Goal: Task Accomplishment & Management: Manage account settings

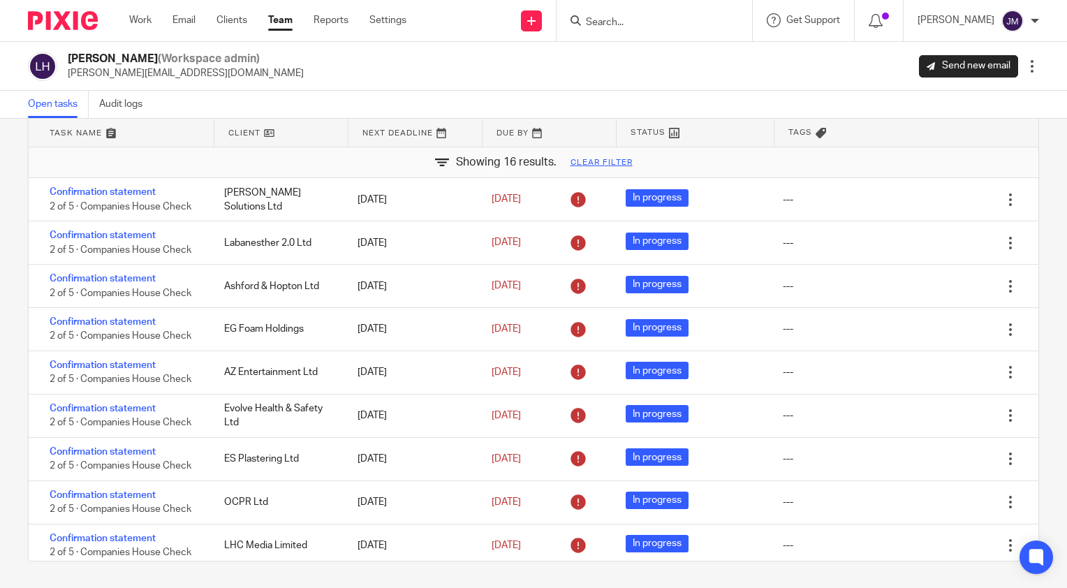
click at [662, 18] on input "Search" at bounding box center [648, 23] width 126 height 13
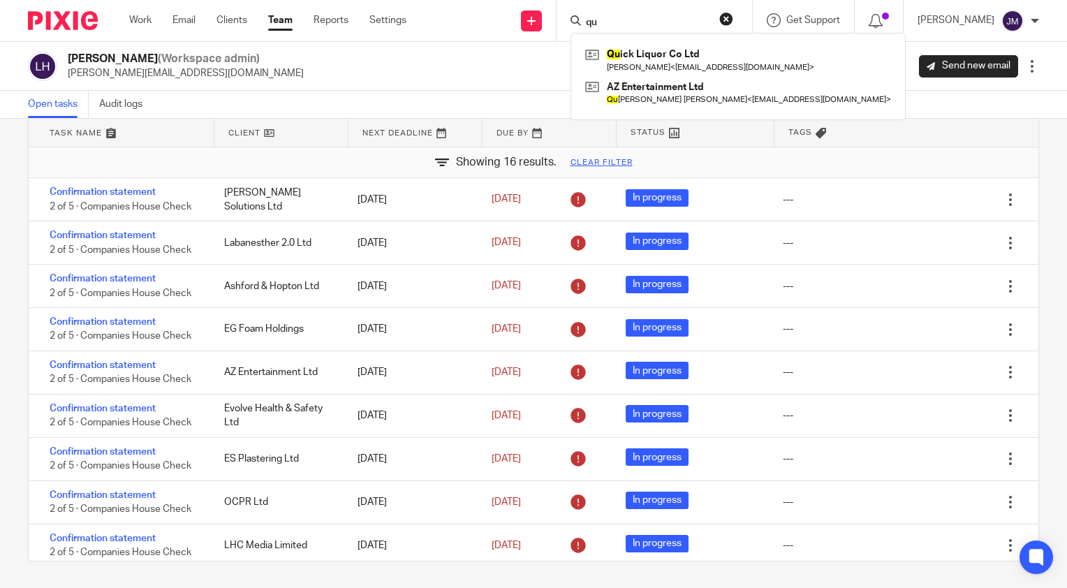
type input "q"
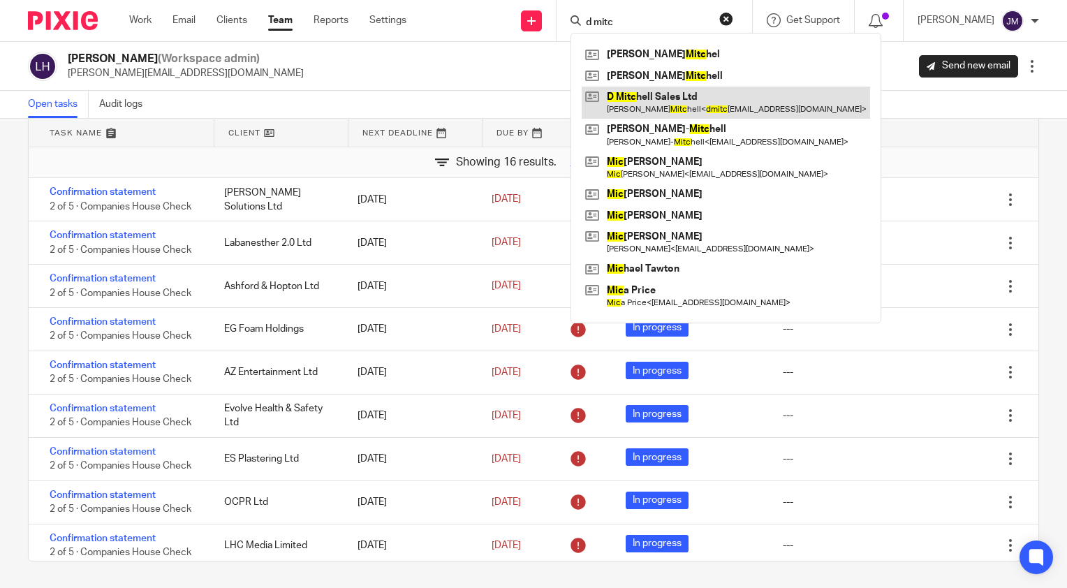
type input "d mitc"
click at [661, 113] on link at bounding box center [726, 103] width 288 height 32
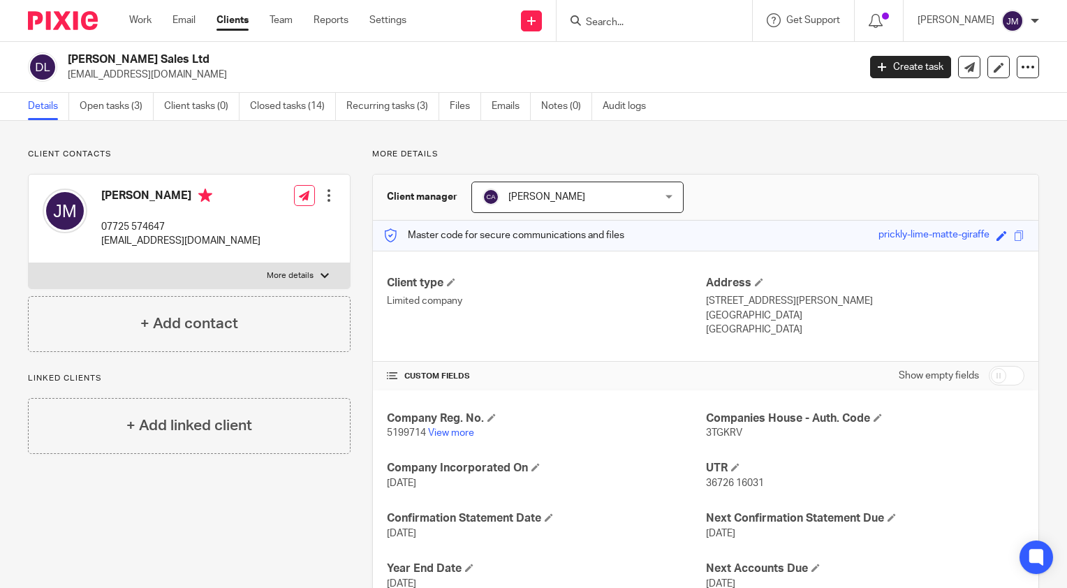
scroll to position [98, 0]
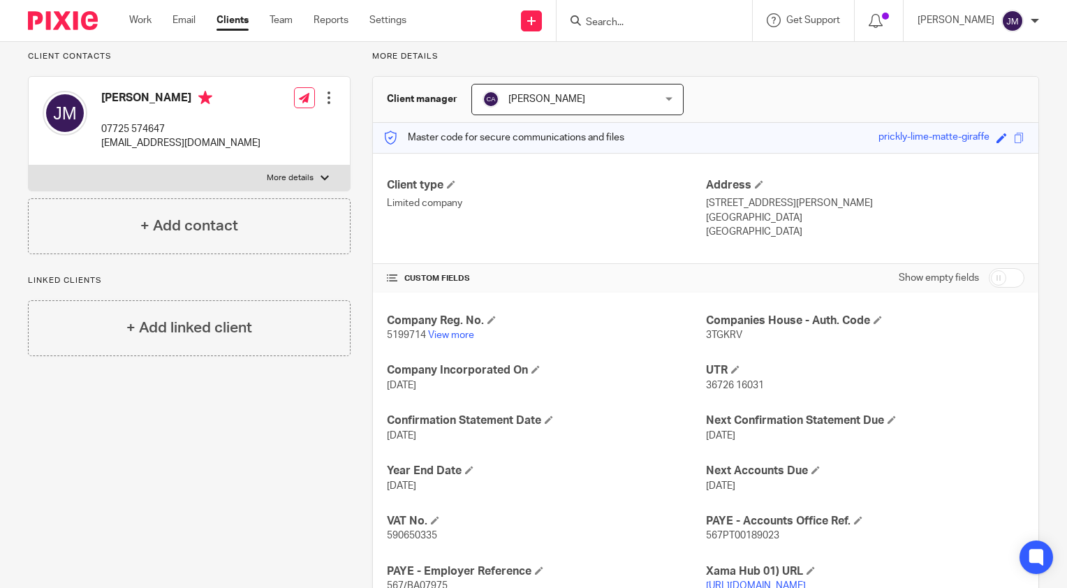
click at [410, 539] on span "590650335" at bounding box center [412, 536] width 50 height 10
copy span "590650335"
click at [241, 21] on link "Clients" at bounding box center [233, 20] width 32 height 14
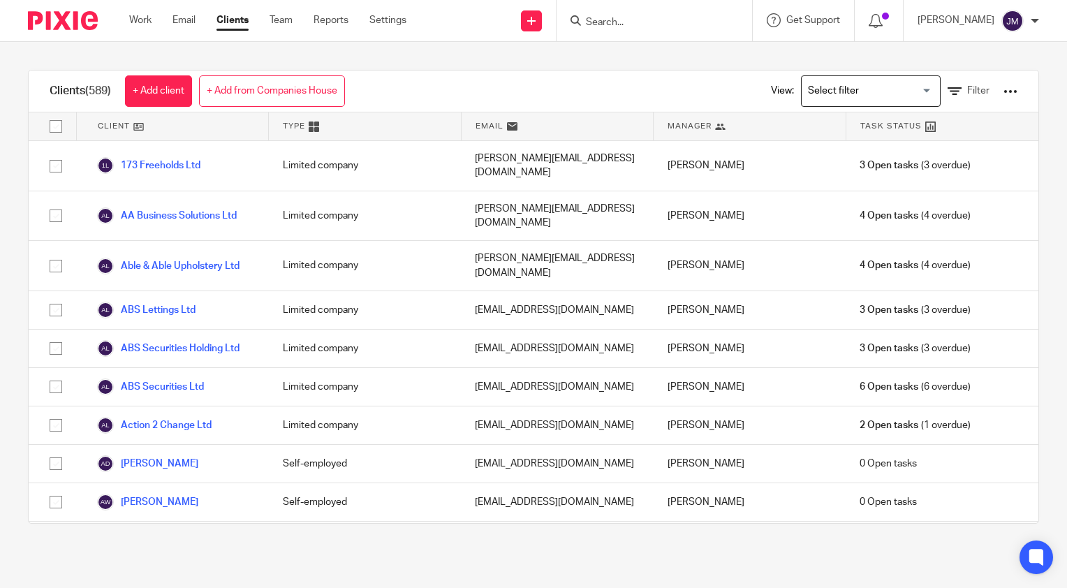
click at [689, 29] on form at bounding box center [659, 20] width 149 height 17
click at [652, 23] on input "Search" at bounding box center [648, 23] width 126 height 13
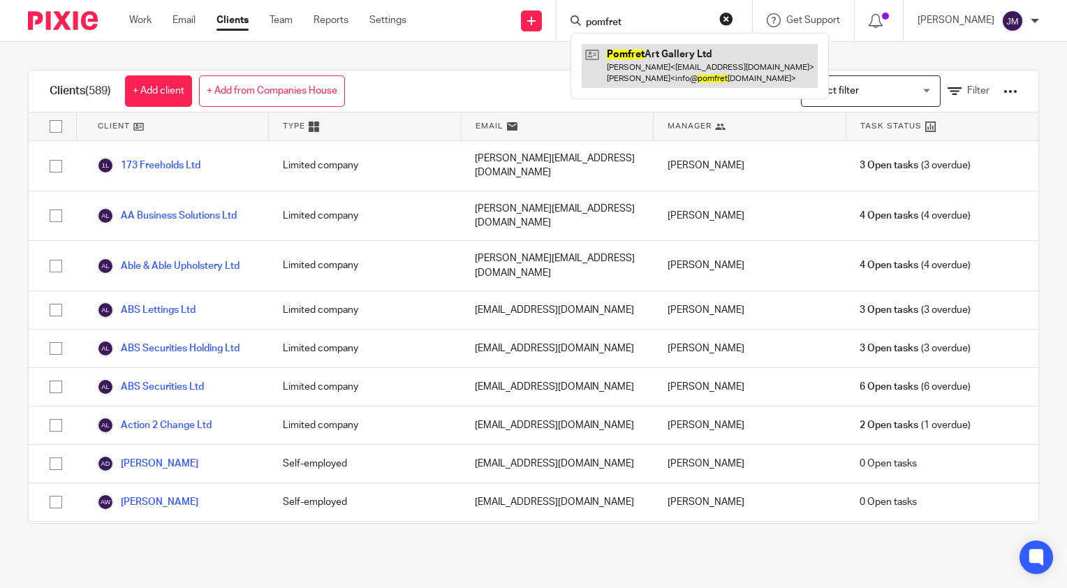
type input "pomfret"
click at [659, 66] on link at bounding box center [700, 65] width 236 height 43
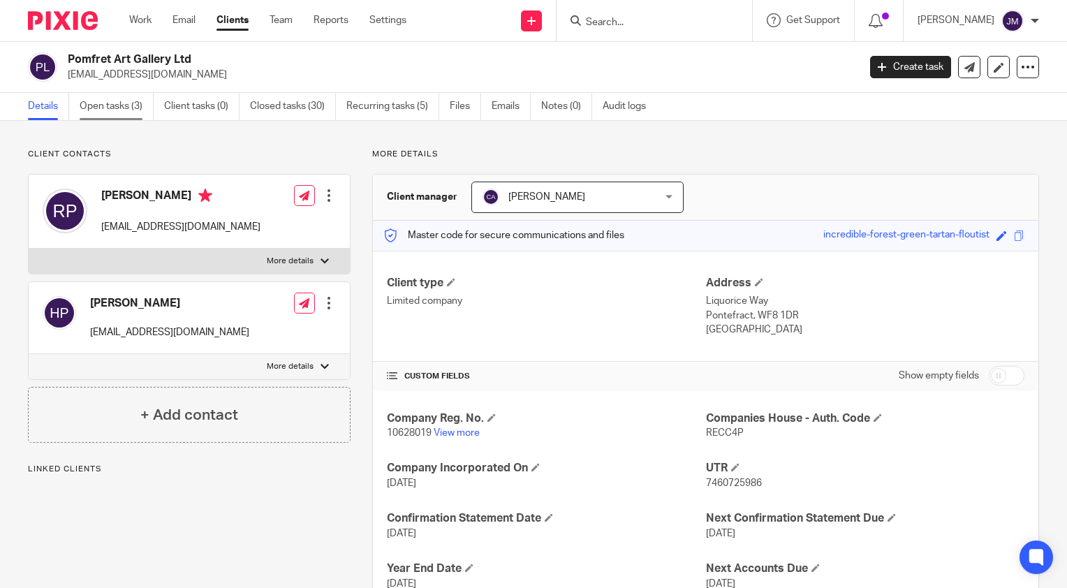
click at [89, 110] on link "Open tasks (3)" at bounding box center [117, 106] width 74 height 27
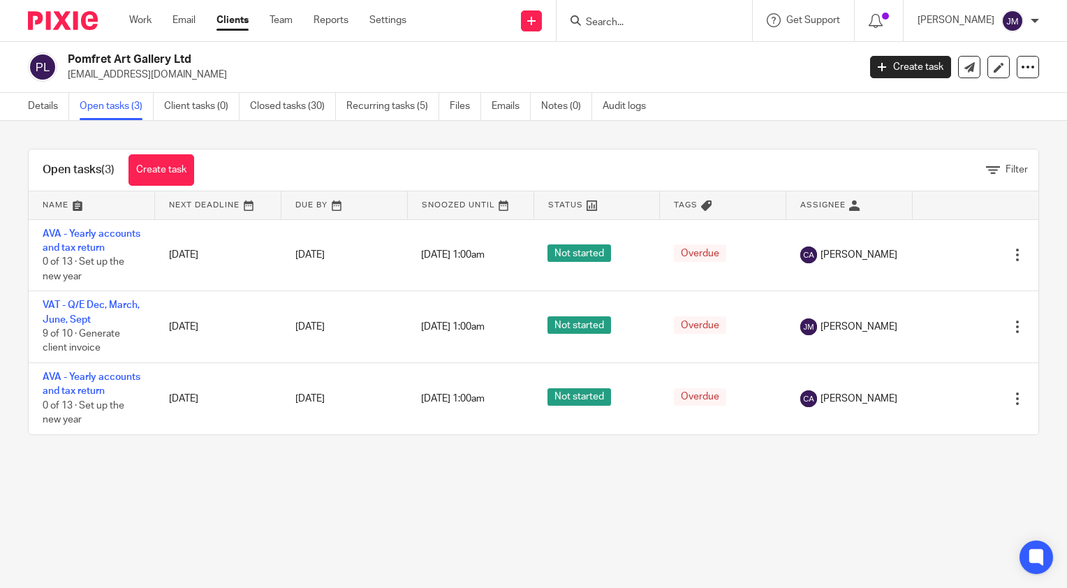
click at [246, 21] on link "Clients" at bounding box center [233, 20] width 32 height 14
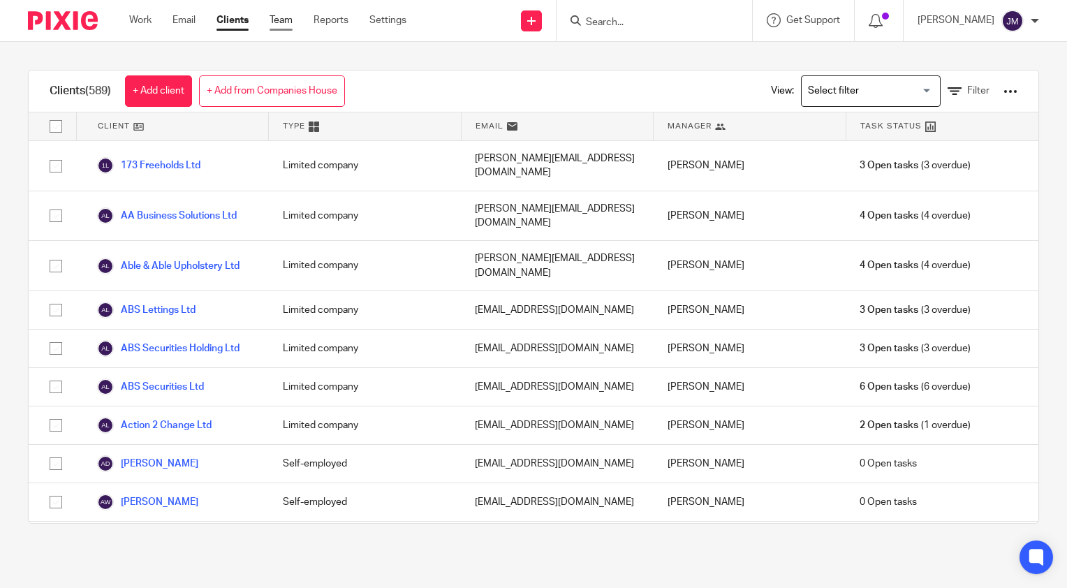
click at [288, 23] on link "Team" at bounding box center [281, 20] width 23 height 14
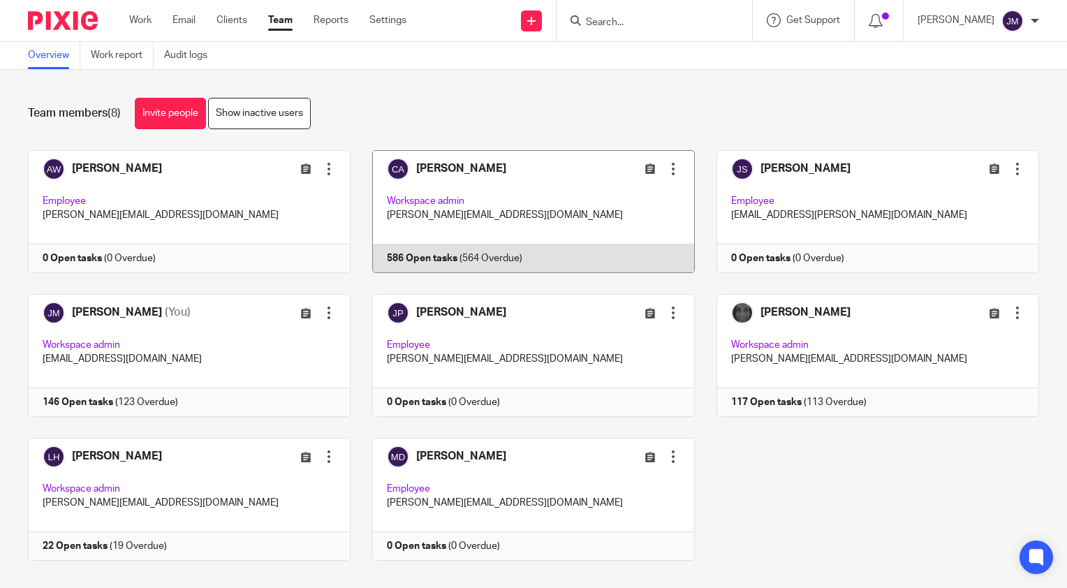
click at [441, 175] on link at bounding box center [523, 211] width 344 height 123
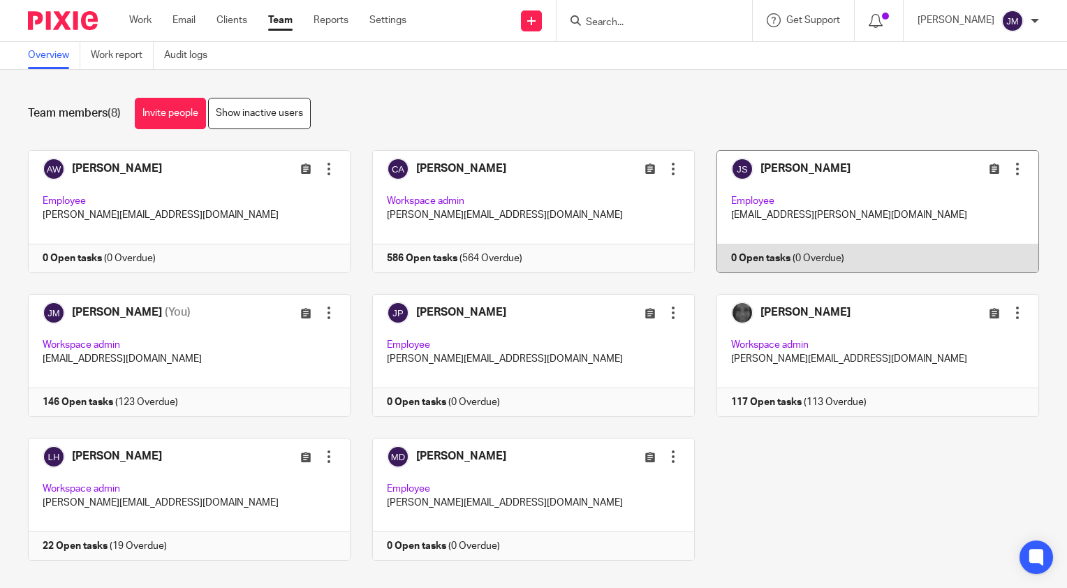
click at [1011, 163] on div at bounding box center [1018, 169] width 14 height 14
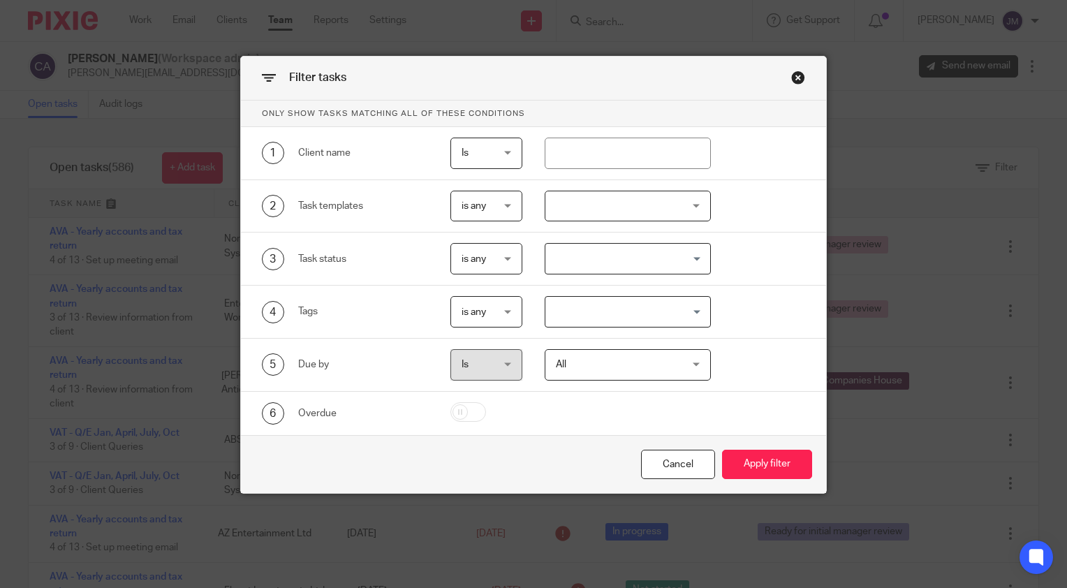
click at [506, 197] on div "is any is any" at bounding box center [487, 206] width 73 height 31
click at [581, 230] on div "2 Task templates is any is any is any is none is_any Client disengagement Incor…" at bounding box center [533, 206] width 585 height 53
click at [584, 198] on div at bounding box center [628, 206] width 167 height 31
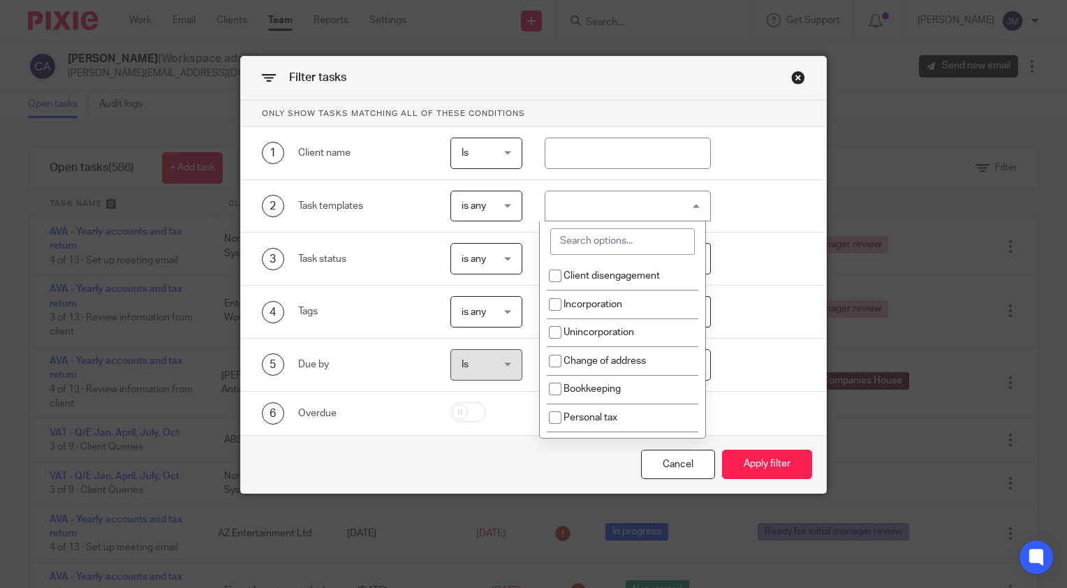
click at [567, 239] on input "search" at bounding box center [622, 241] width 145 height 27
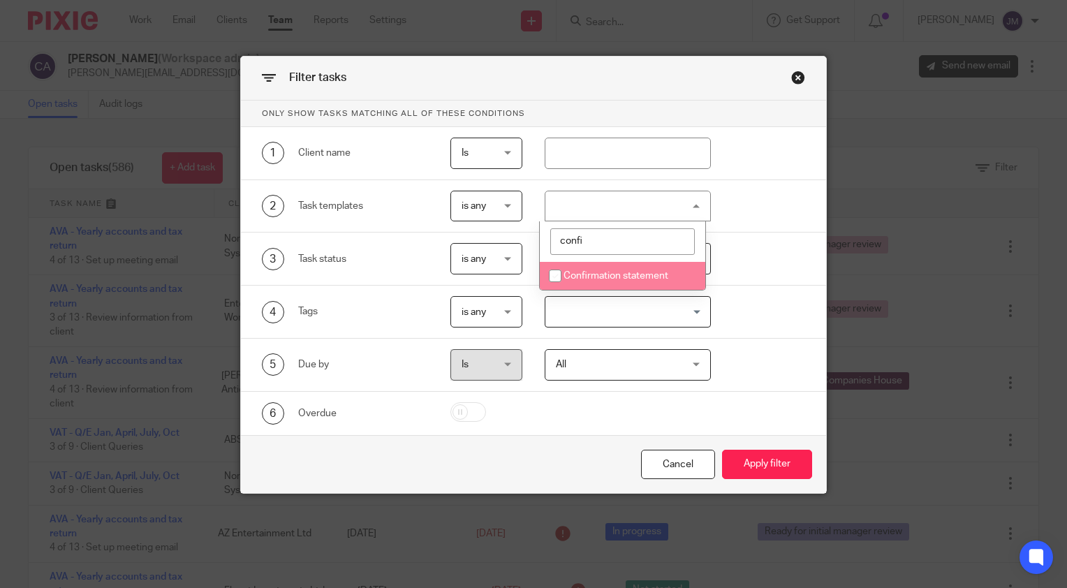
type input "confi"
click at [570, 280] on span "Confirmation statement" at bounding box center [616, 276] width 105 height 10
checkbox input "true"
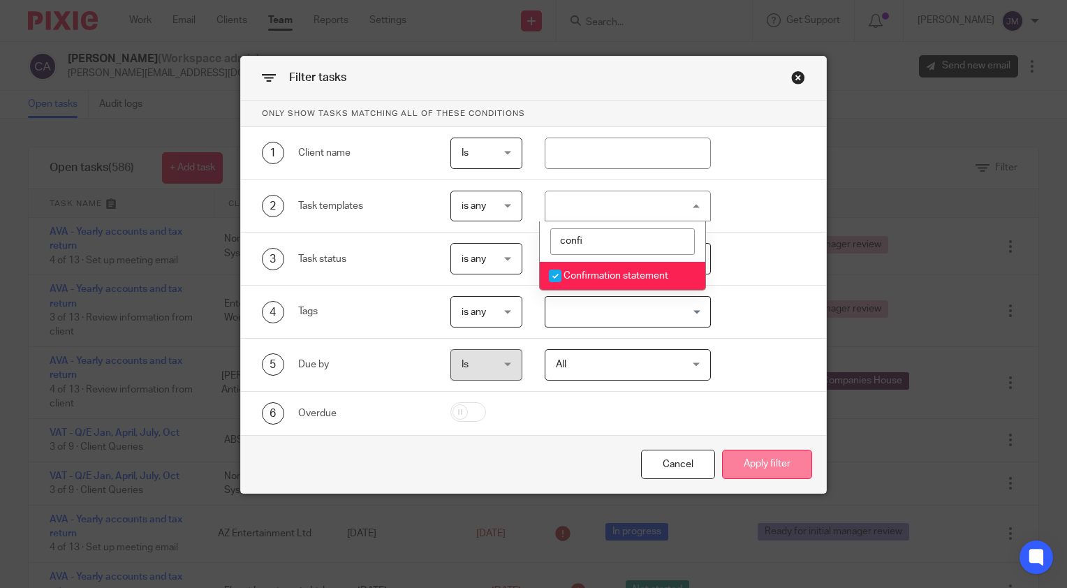
click at [756, 465] on button "Apply filter" at bounding box center [767, 465] width 90 height 30
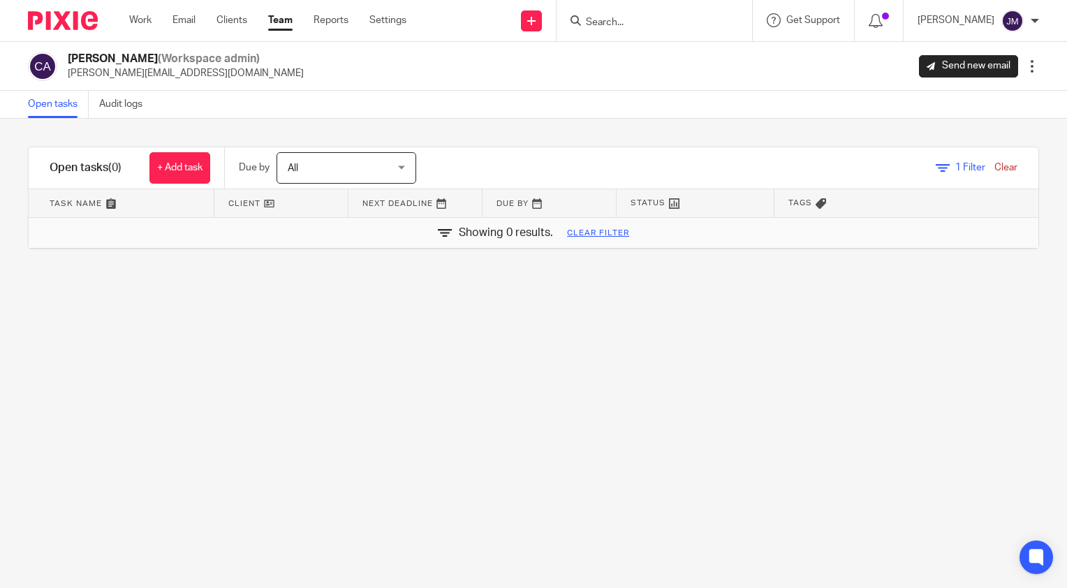
click at [271, 24] on link "Team" at bounding box center [280, 20] width 24 height 14
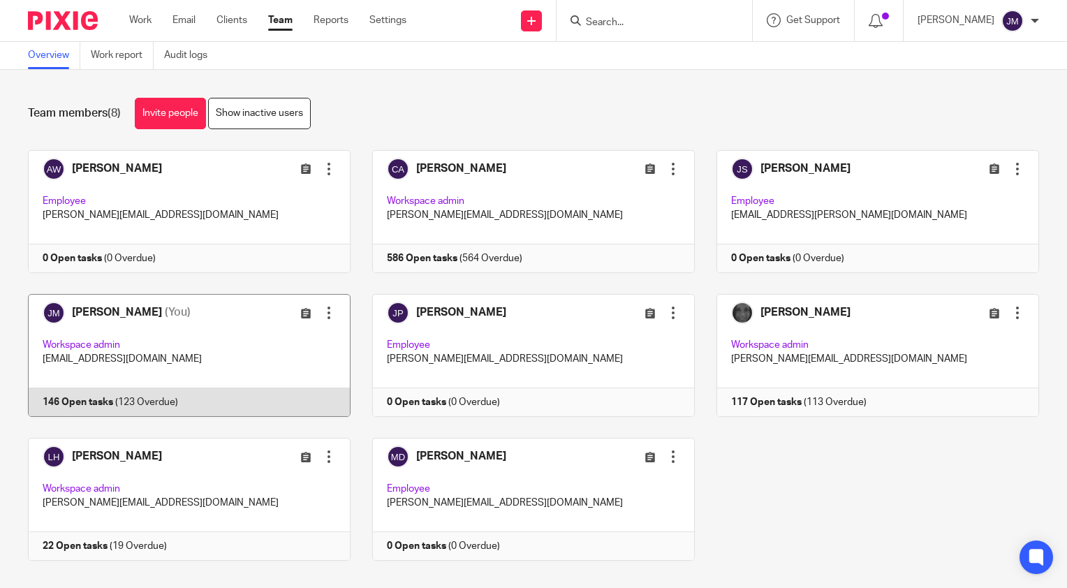
click at [98, 307] on link at bounding box center [178, 355] width 344 height 123
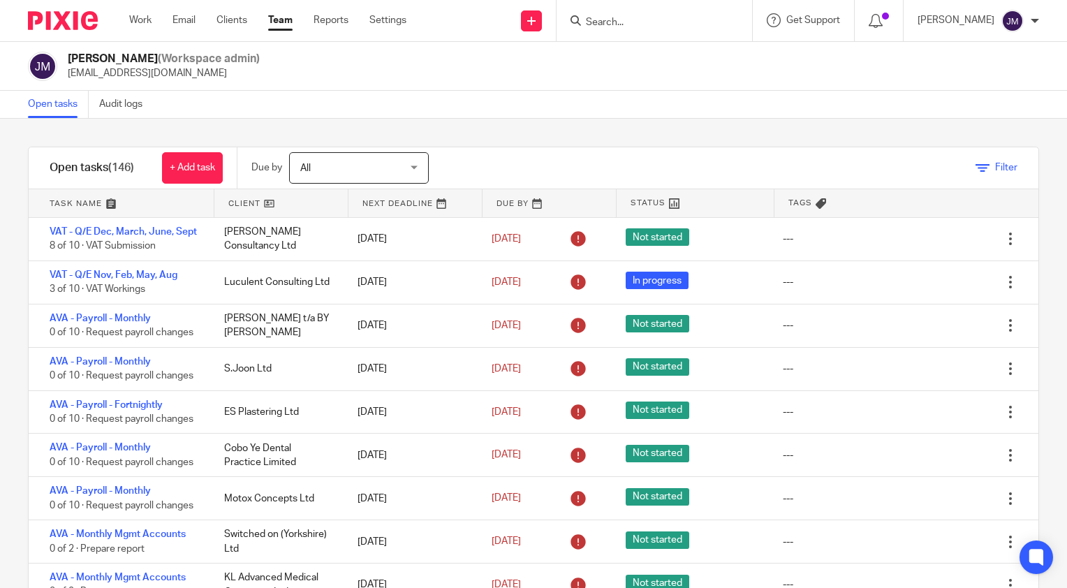
click at [976, 172] on icon at bounding box center [983, 168] width 14 height 14
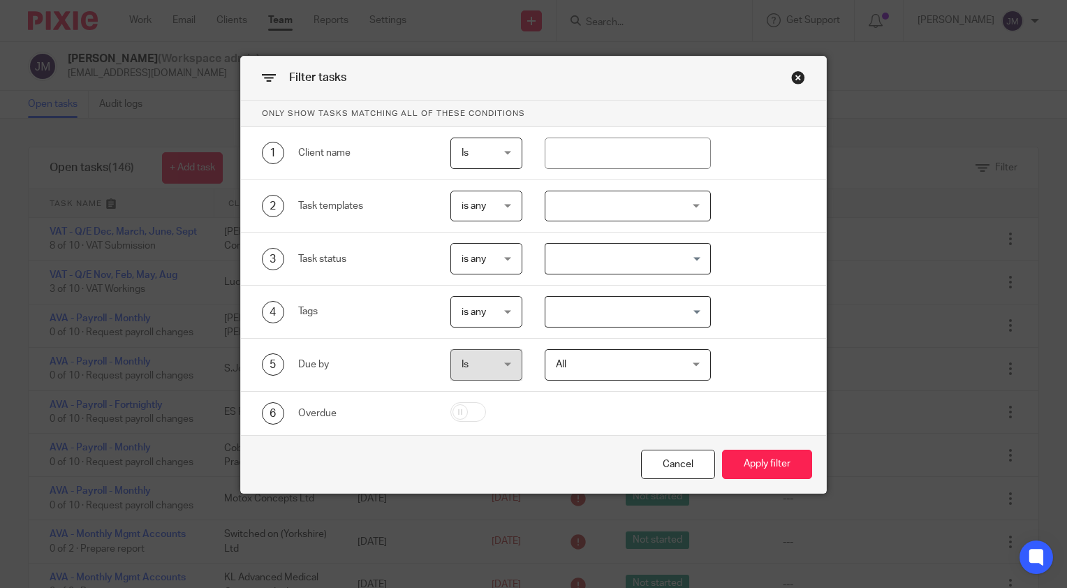
click at [567, 211] on div at bounding box center [628, 206] width 167 height 31
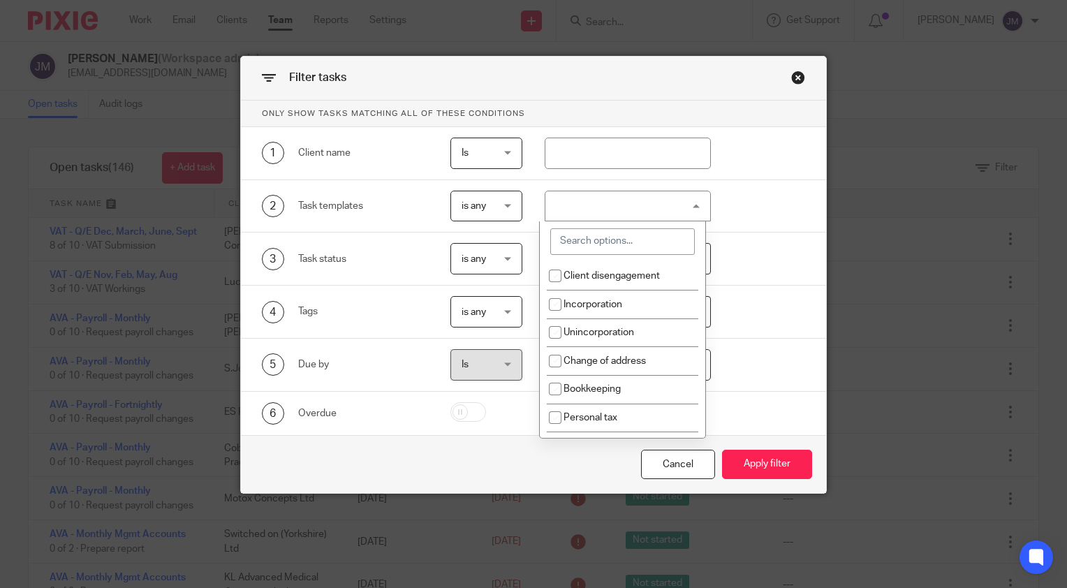
click at [578, 239] on input "search" at bounding box center [622, 241] width 145 height 27
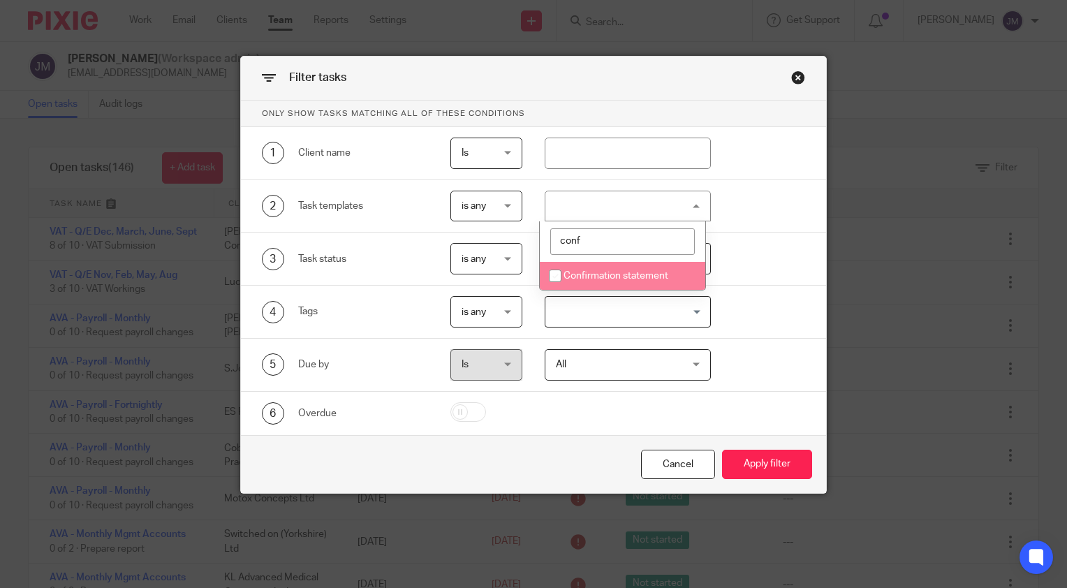
type input "conf"
click at [591, 272] on span "Confirmation statement" at bounding box center [616, 276] width 105 height 10
checkbox input "true"
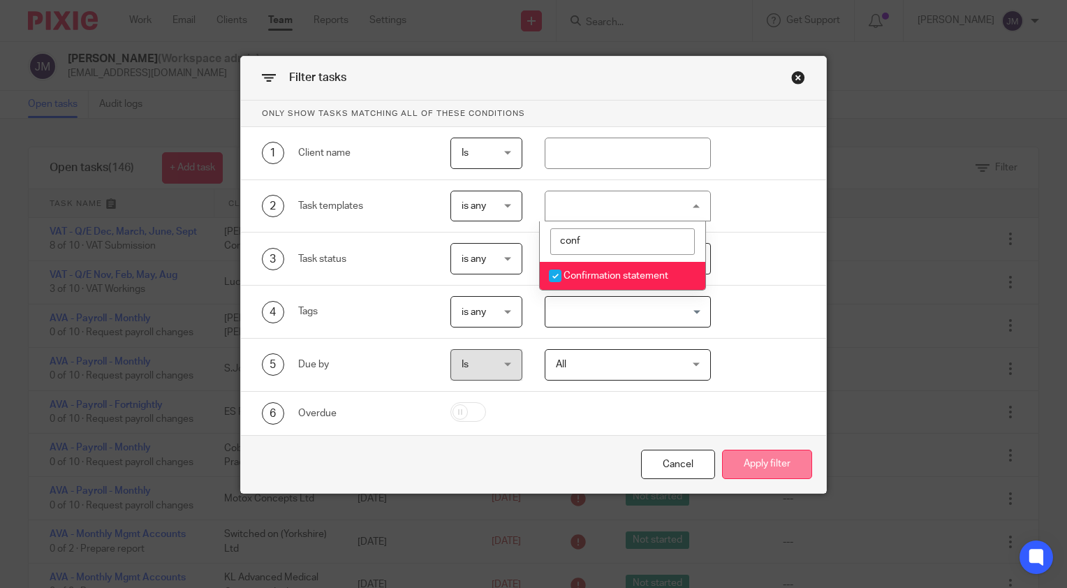
click at [761, 456] on button "Apply filter" at bounding box center [767, 465] width 90 height 30
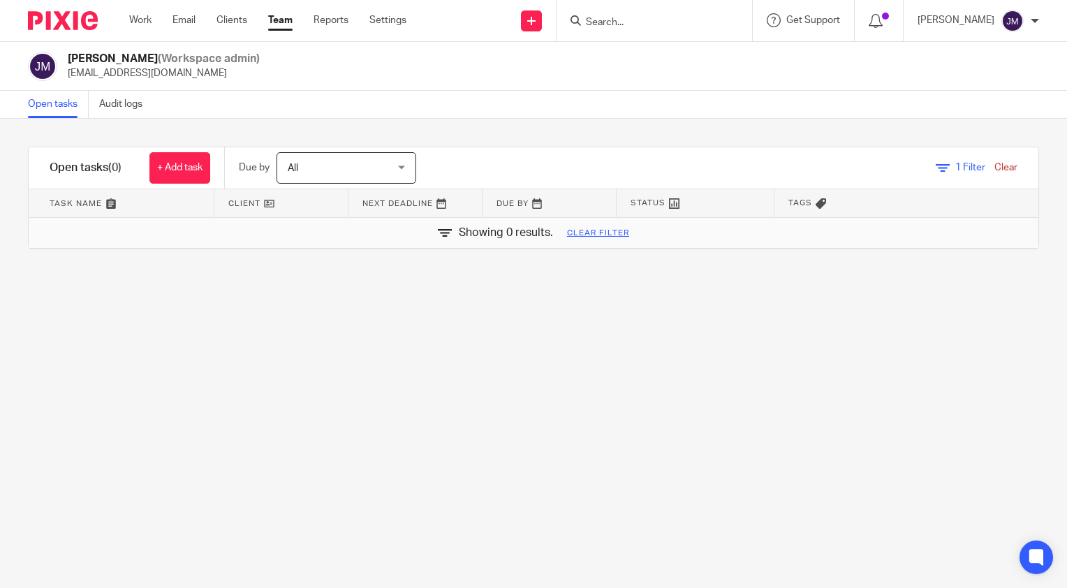
click at [279, 27] on link "Team" at bounding box center [280, 20] width 24 height 14
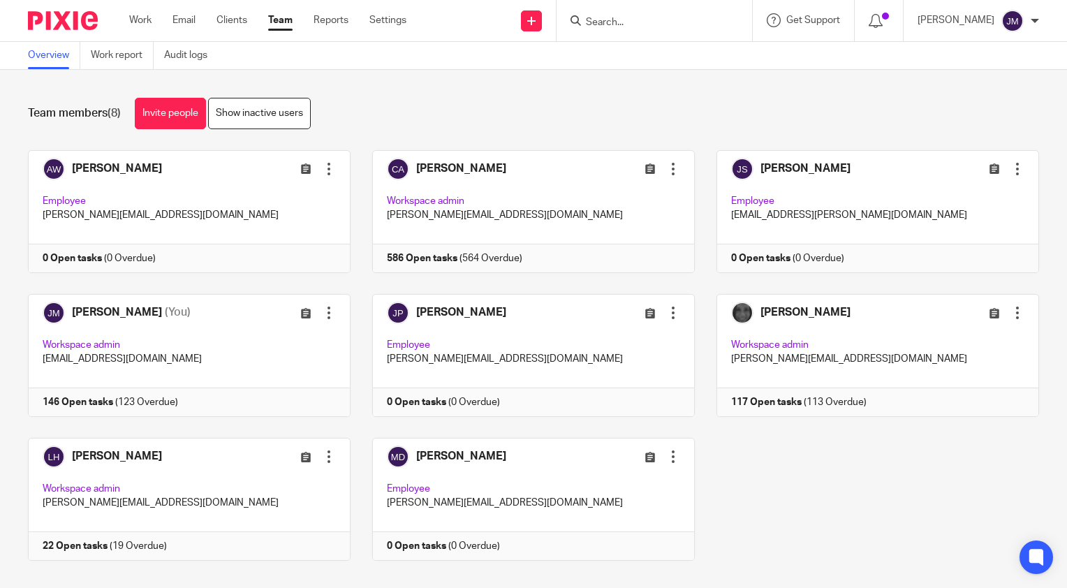
scroll to position [20, 0]
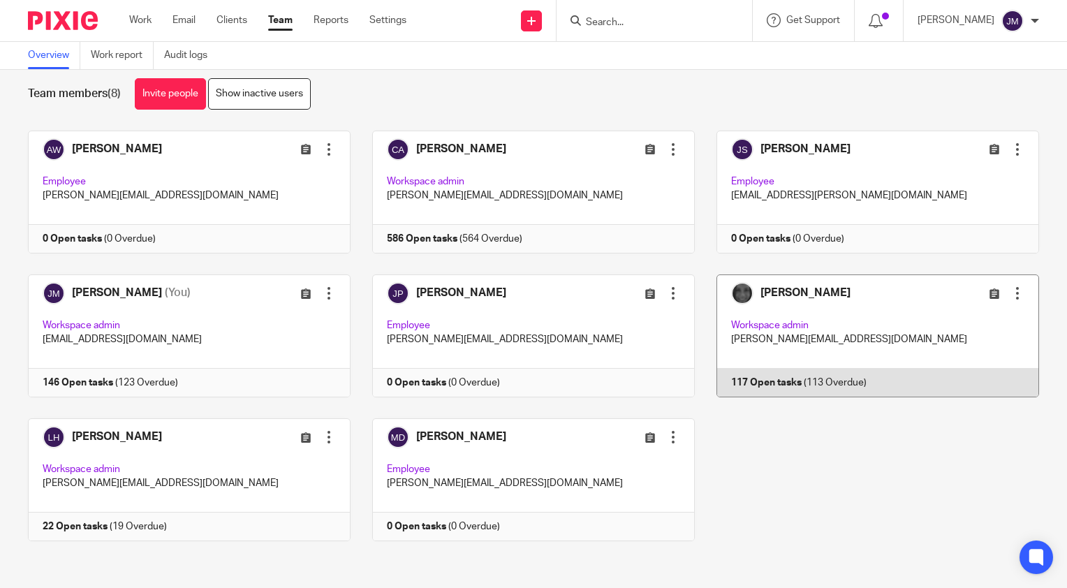
click at [773, 288] on link at bounding box center [867, 336] width 344 height 123
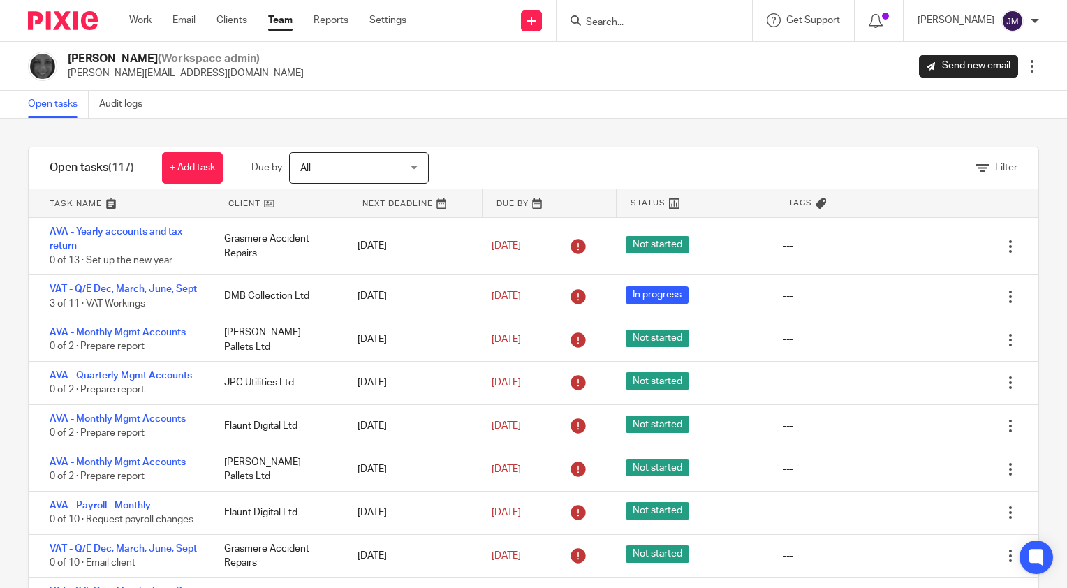
click at [977, 175] on div "Filter" at bounding box center [997, 168] width 42 height 15
click at [995, 169] on span "Filter" at bounding box center [1006, 168] width 22 height 10
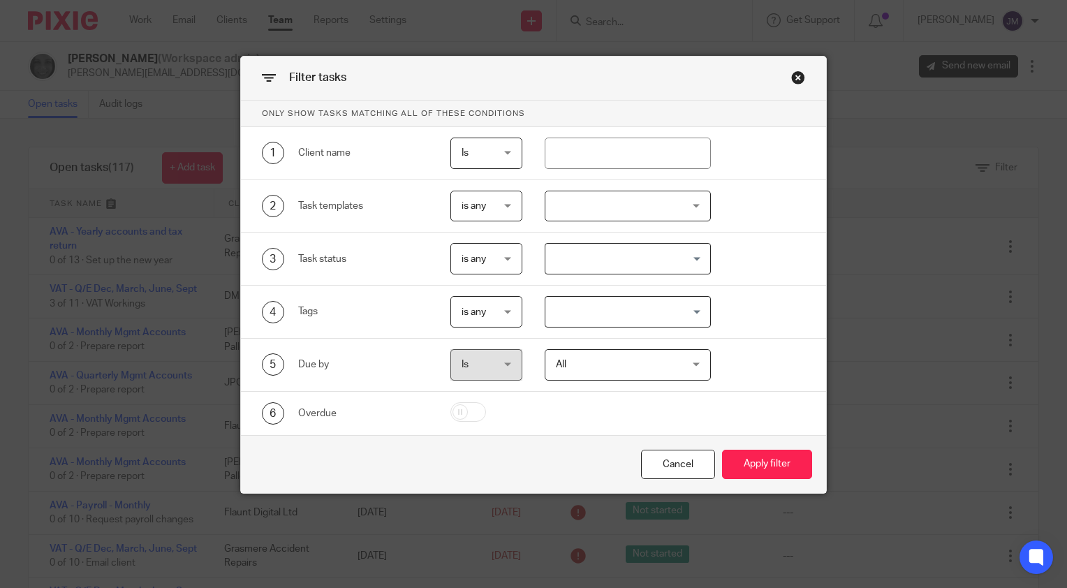
click at [589, 205] on div at bounding box center [628, 206] width 167 height 31
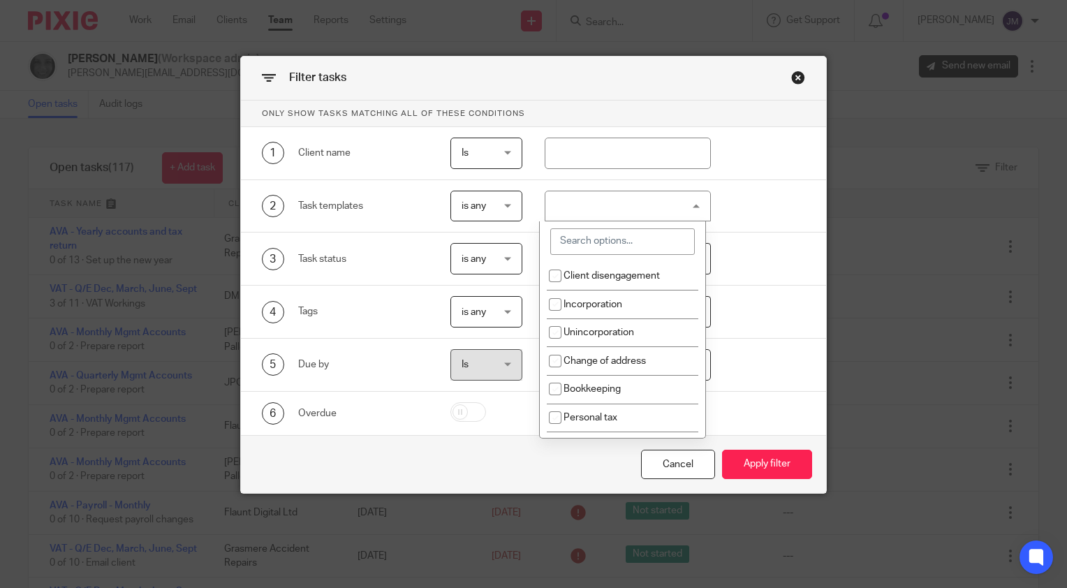
click at [557, 232] on input "search" at bounding box center [622, 241] width 145 height 27
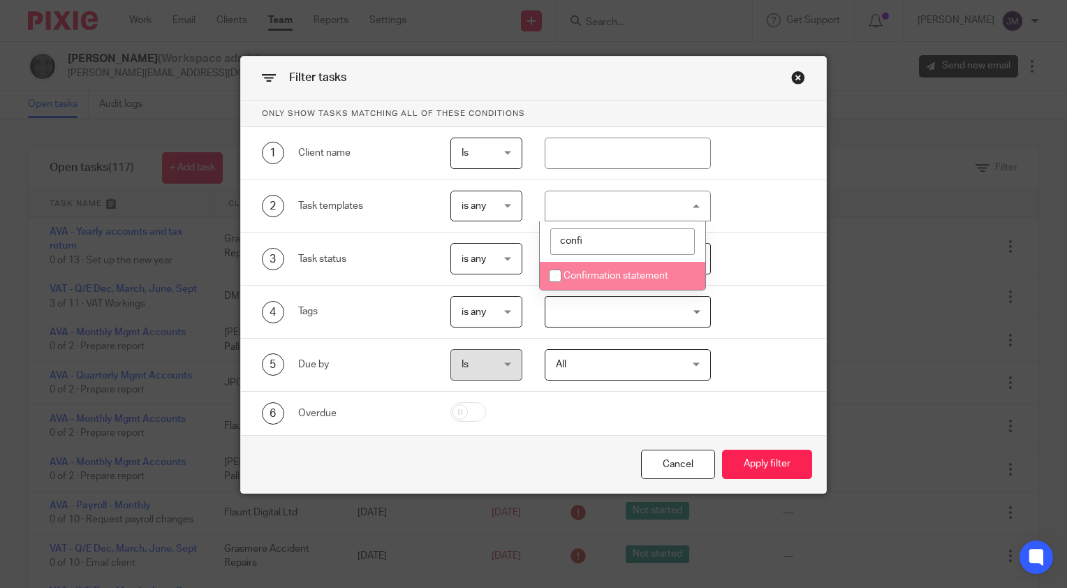
type input "confi"
click at [555, 279] on input "checkbox" at bounding box center [555, 276] width 27 height 27
checkbox input "true"
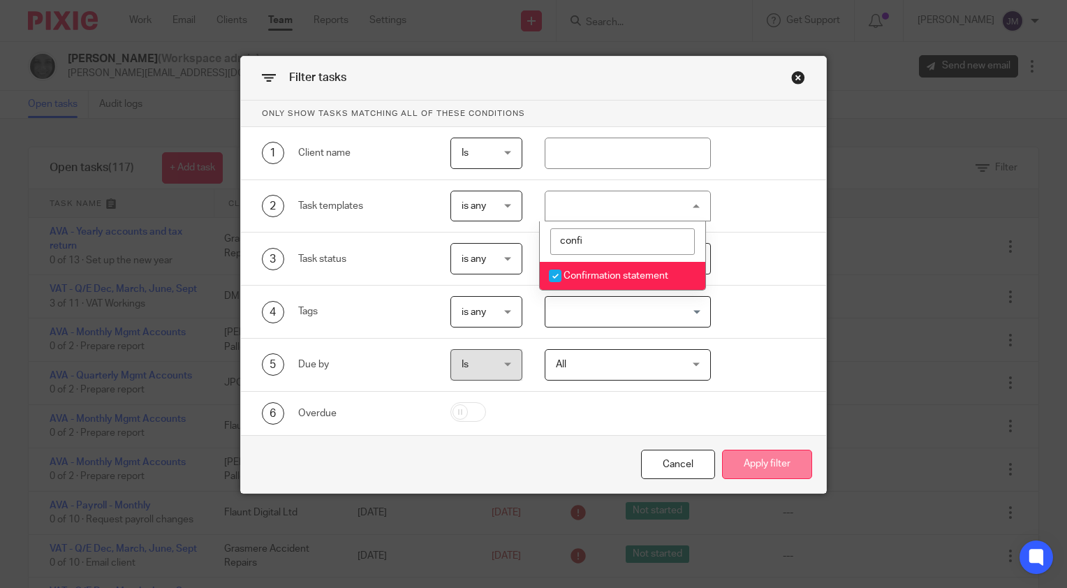
click at [742, 453] on button "Apply filter" at bounding box center [767, 465] width 90 height 30
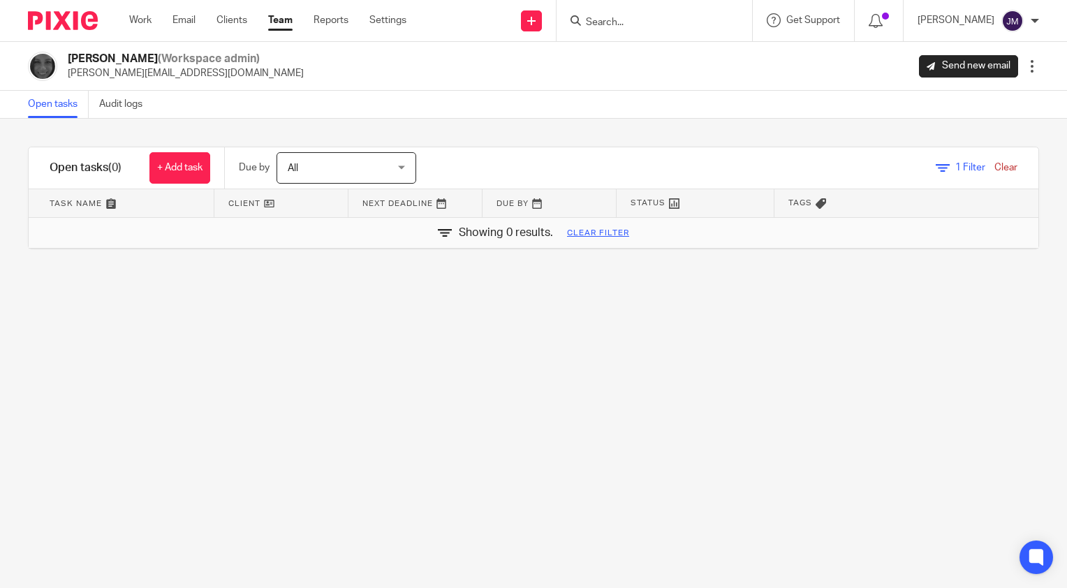
click at [279, 15] on link "Team" at bounding box center [280, 20] width 24 height 14
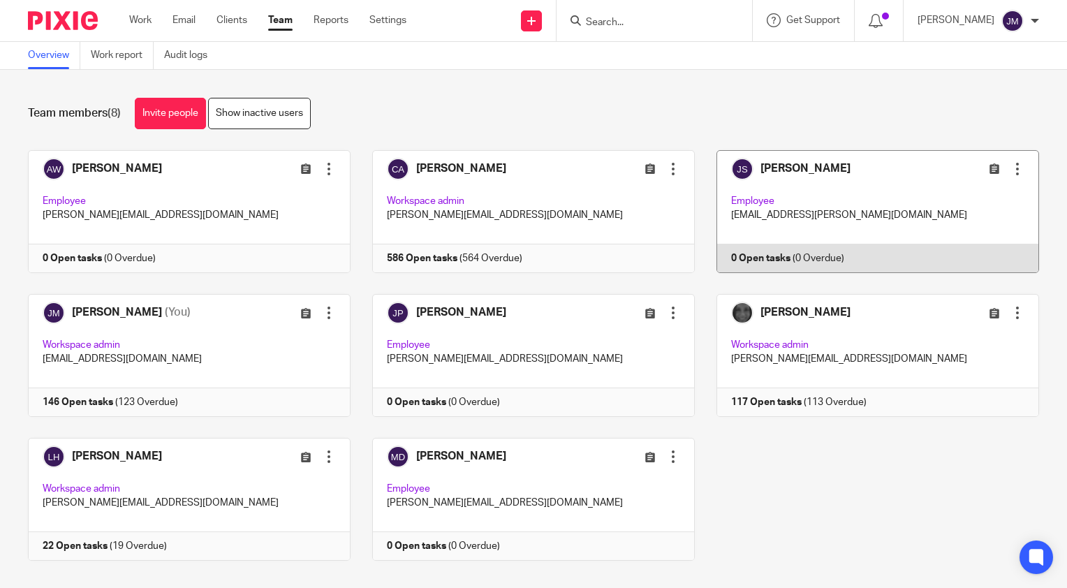
click at [1011, 175] on div at bounding box center [1018, 169] width 14 height 14
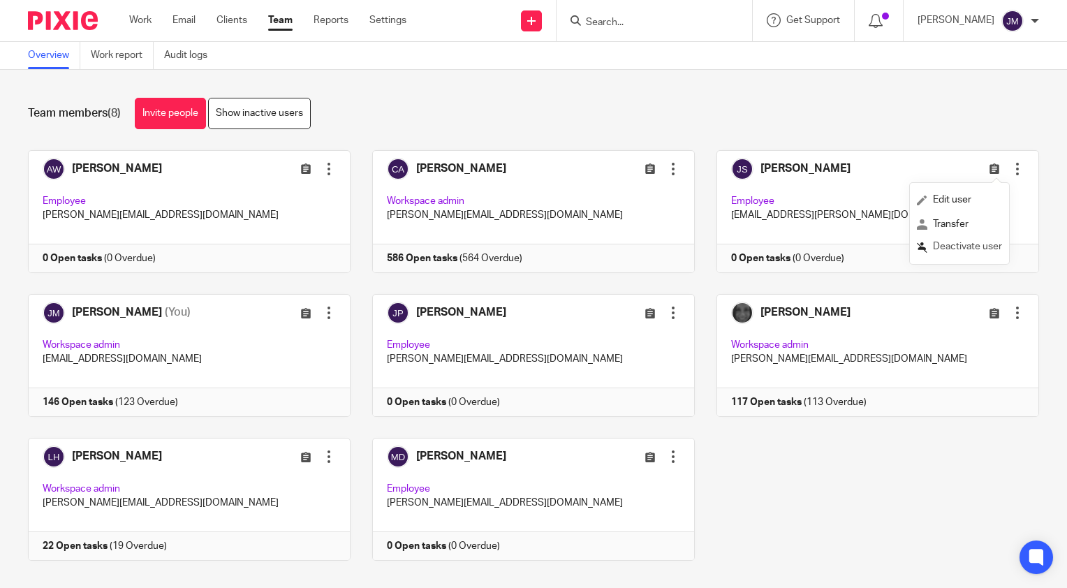
click at [956, 251] on span "Deactivate user" at bounding box center [967, 247] width 69 height 10
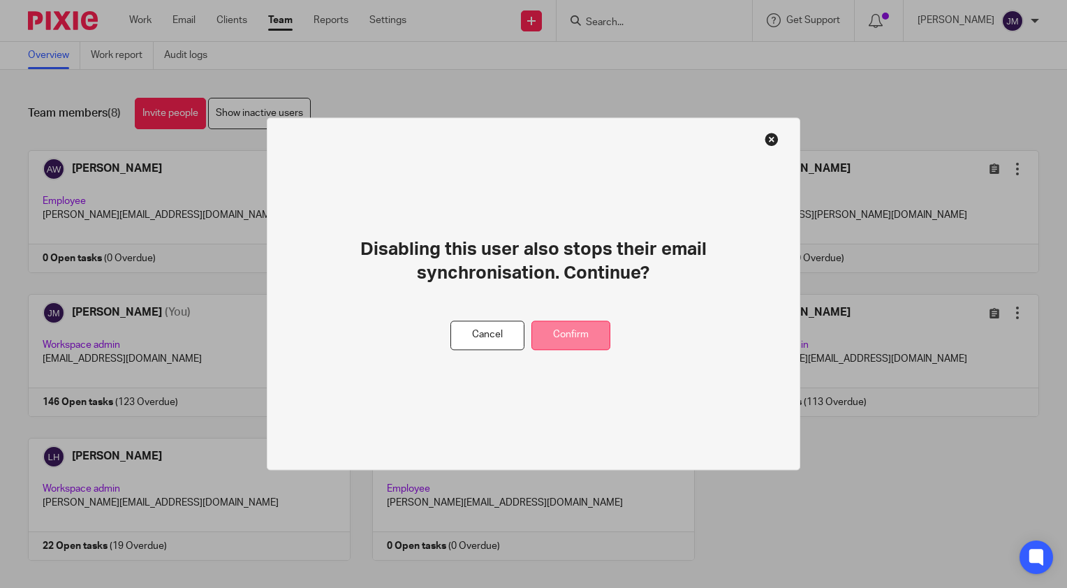
click at [582, 338] on button "Confirm" at bounding box center [571, 336] width 79 height 30
